Goal: Understand process/instructions

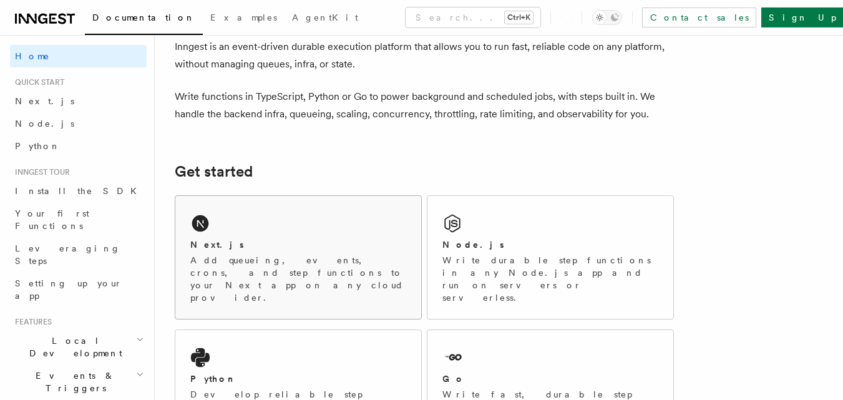
scroll to position [187, 0]
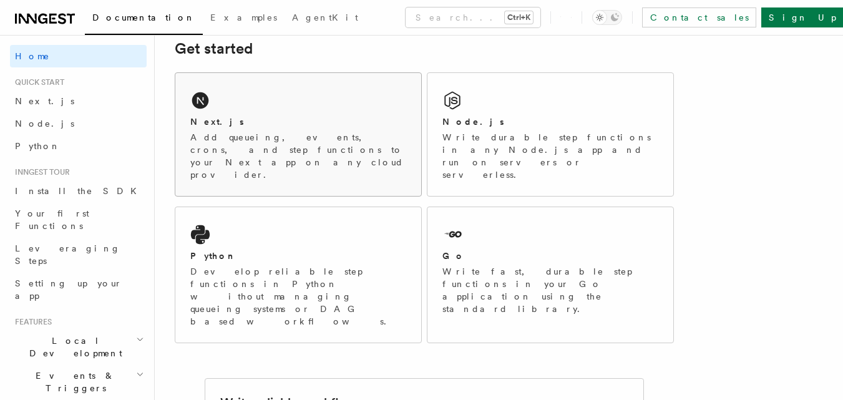
click at [241, 95] on div "Next.js Add queueing, events, crons, and step functions to your Next app on any…" at bounding box center [298, 134] width 246 height 123
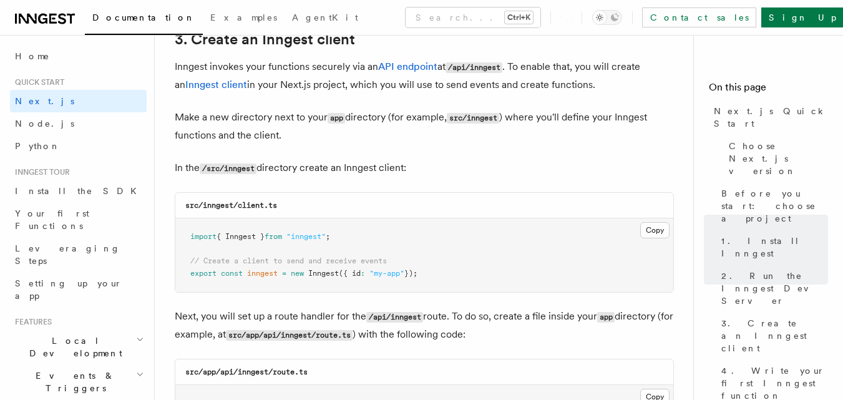
scroll to position [1559, 0]
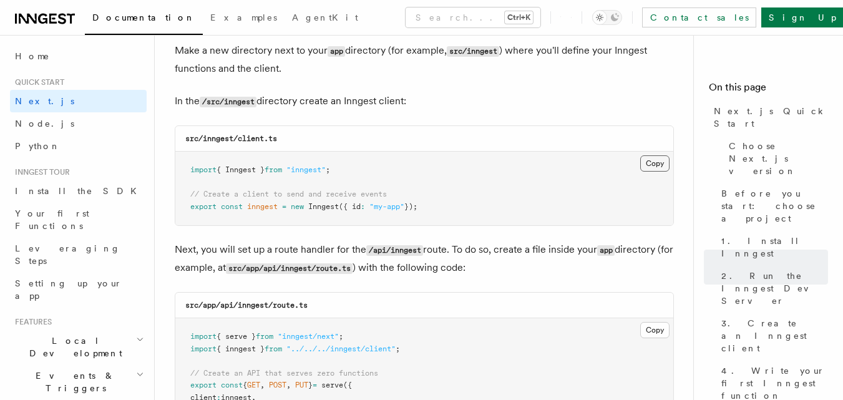
click at [644, 166] on button "Copy Copied" at bounding box center [654, 163] width 29 height 16
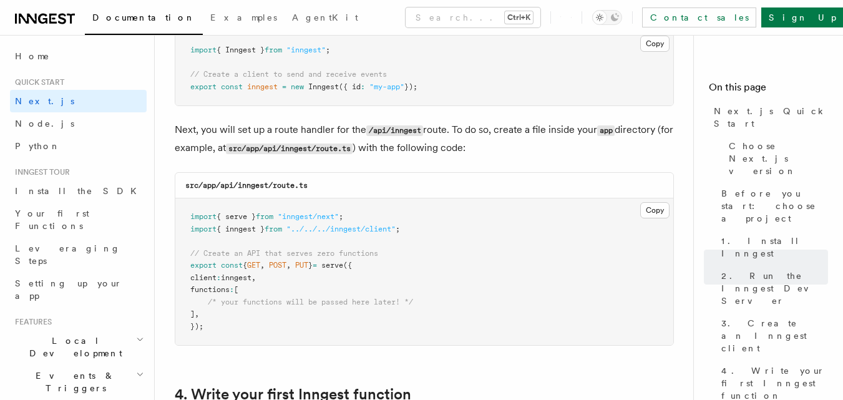
scroll to position [1684, 0]
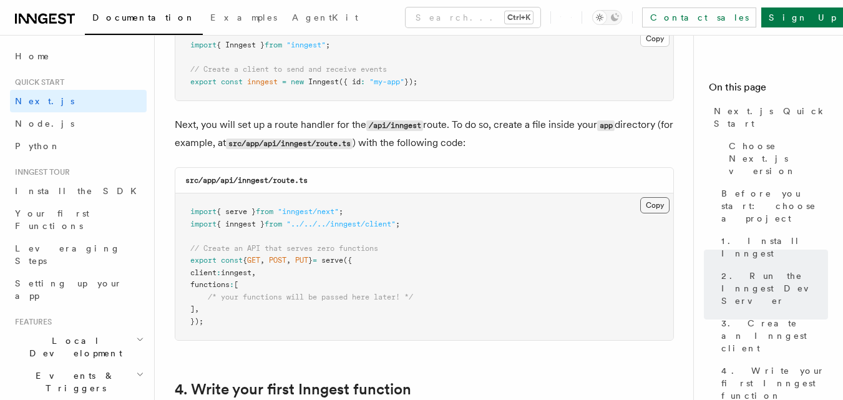
click at [656, 202] on button "Copy Copied" at bounding box center [654, 205] width 29 height 16
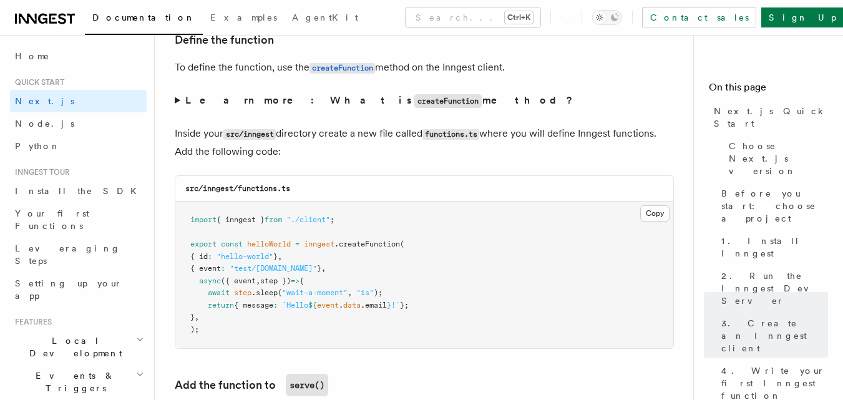
scroll to position [2183, 0]
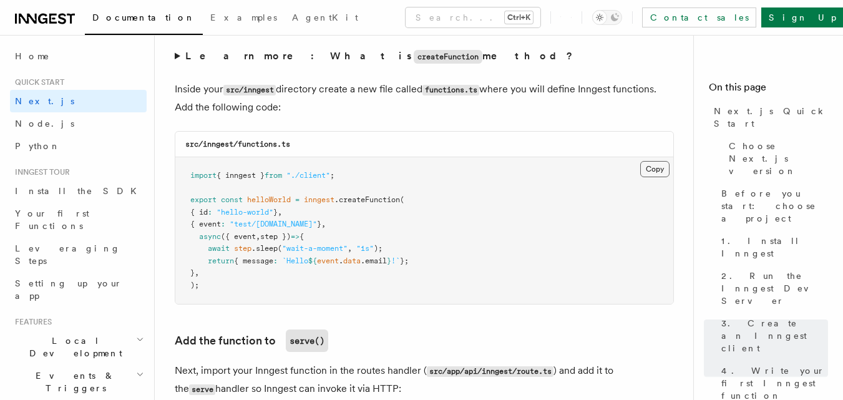
click at [649, 170] on button "Copy Copied" at bounding box center [654, 169] width 29 height 16
